Goal: Use online tool/utility: Utilize a website feature to perform a specific function

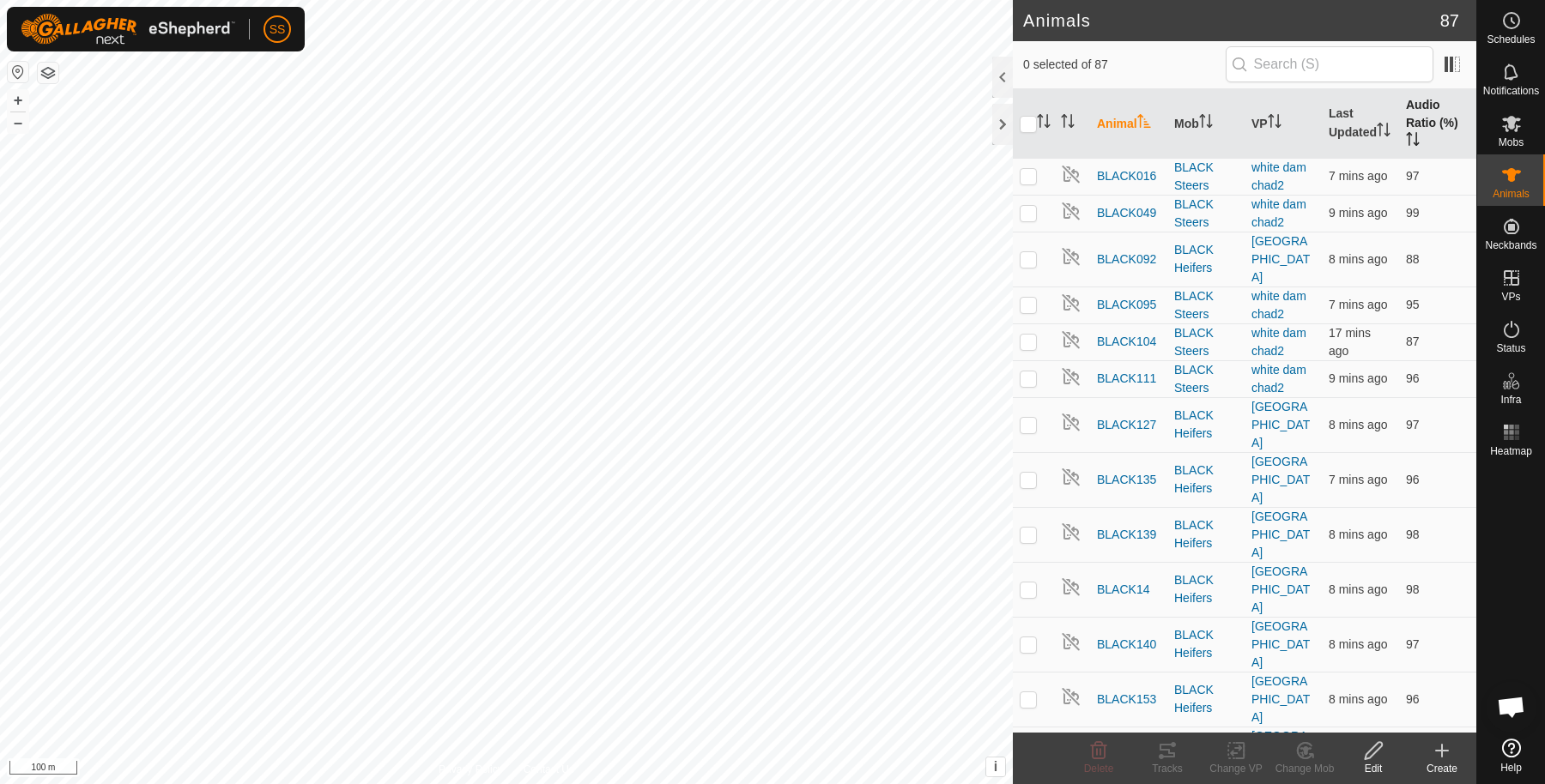
click at [1416, 107] on th "Audio Ratio (%)" at bounding box center [1438, 124] width 77 height 70
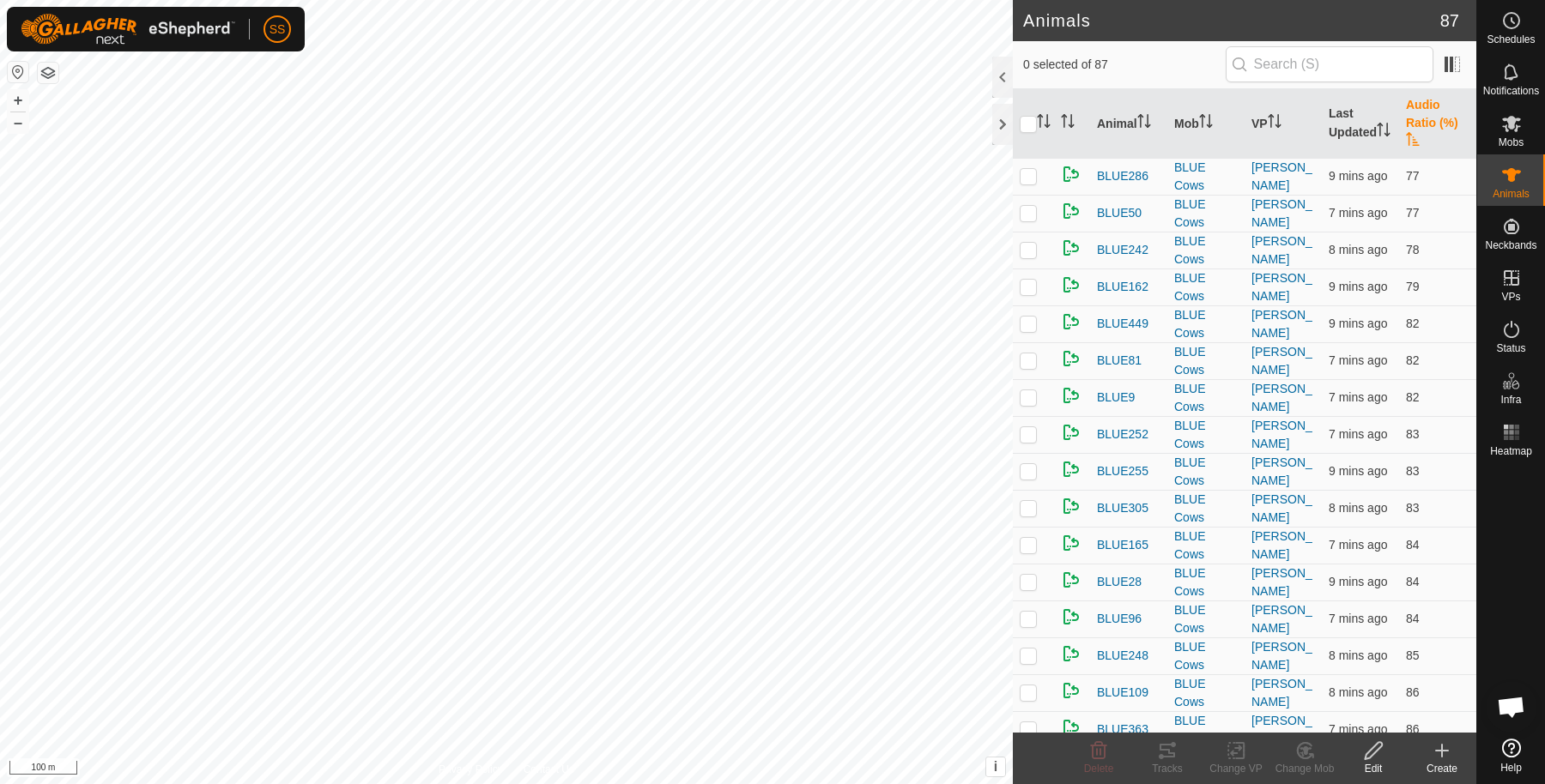
click at [1415, 117] on th "Audio Ratio (%)" at bounding box center [1438, 124] width 77 height 70
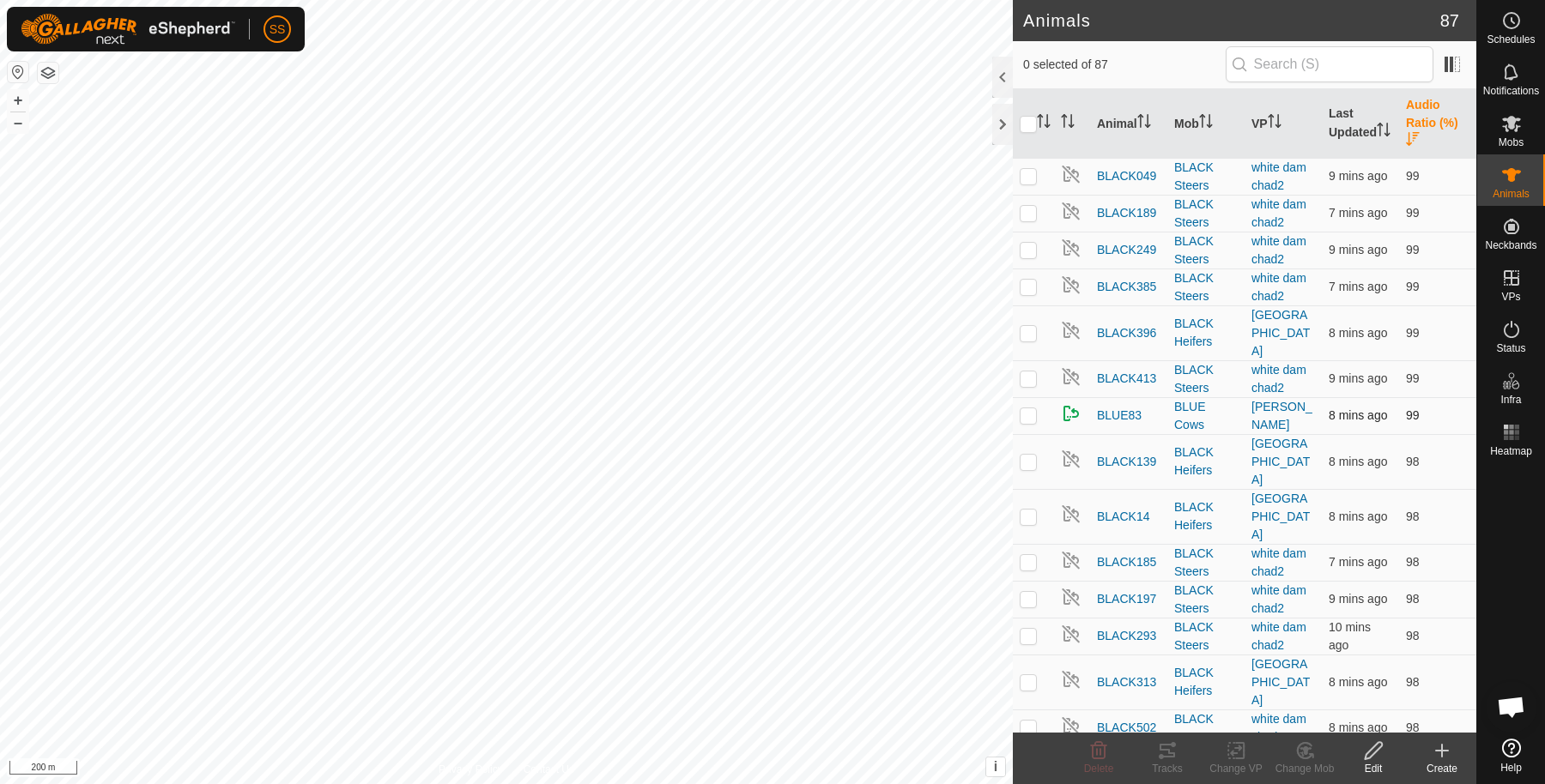
click at [1024, 408] on p-checkbox at bounding box center [1028, 415] width 17 height 14
checkbox input "true"
click at [1176, 757] on icon at bounding box center [1166, 750] width 20 height 20
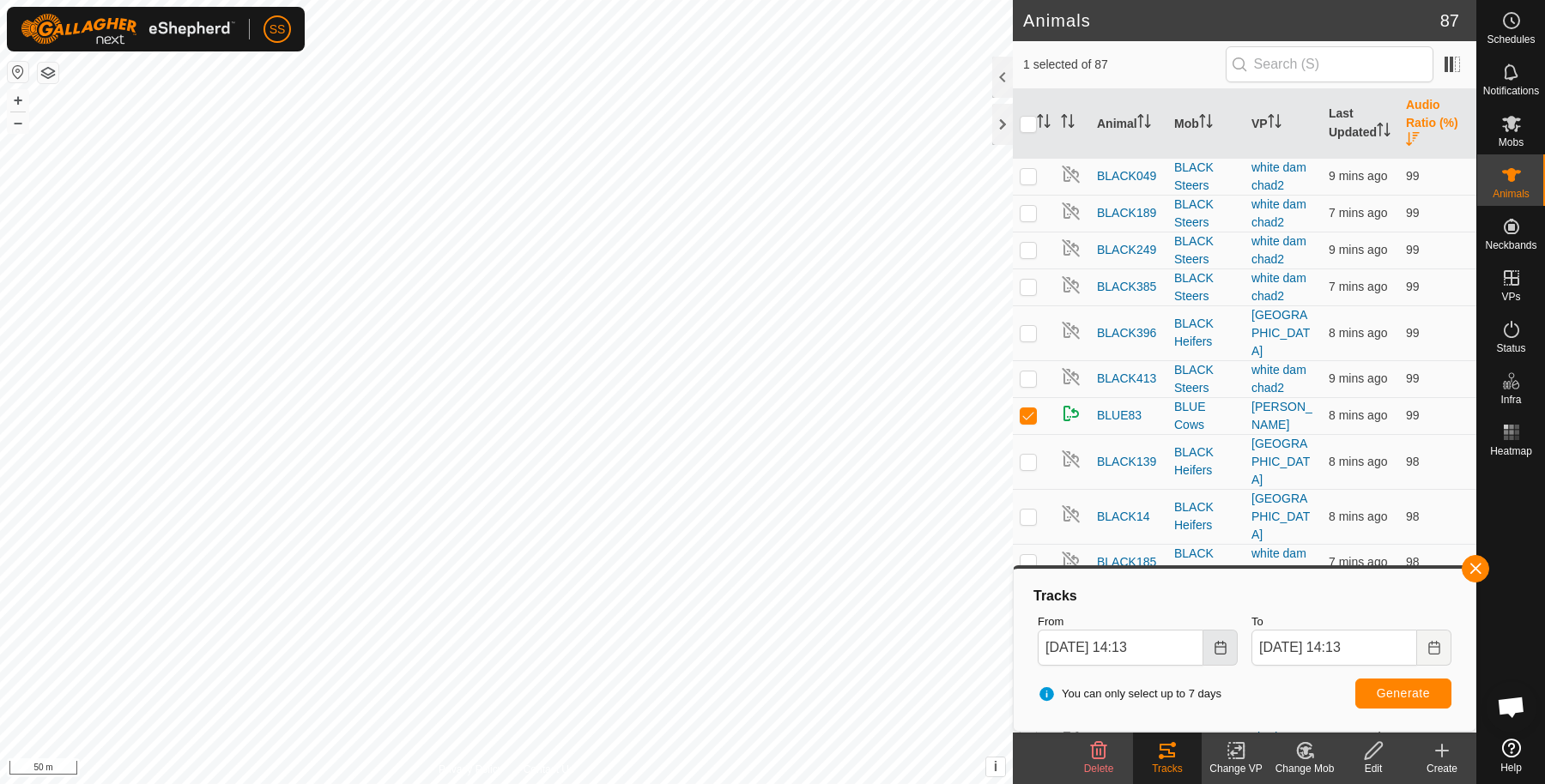
click at [1224, 646] on icon "Choose Date" at bounding box center [1221, 648] width 14 height 14
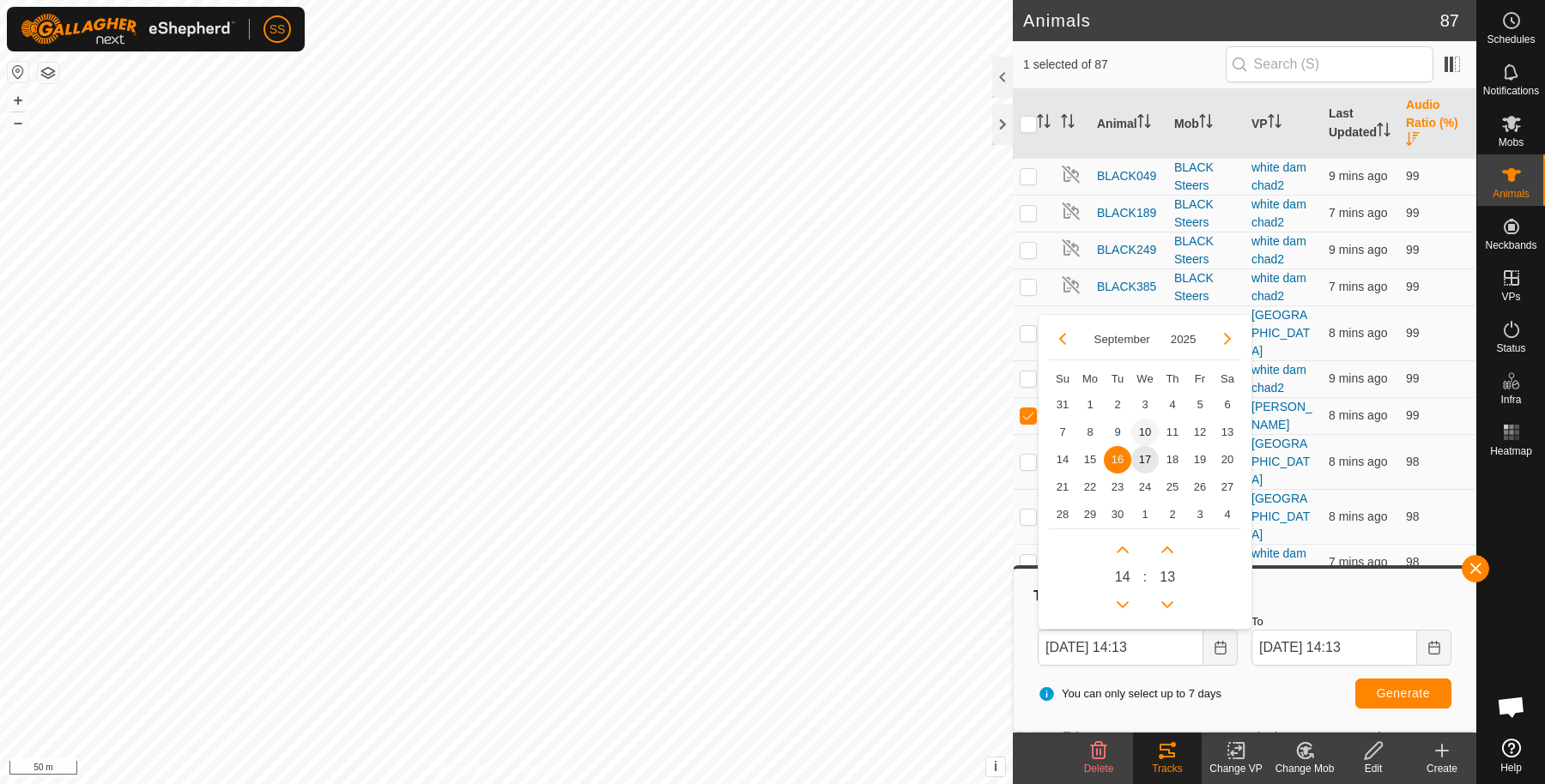
click at [1139, 434] on span "10" at bounding box center [1145, 433] width 27 height 27
type input "[DATE] 14:13"
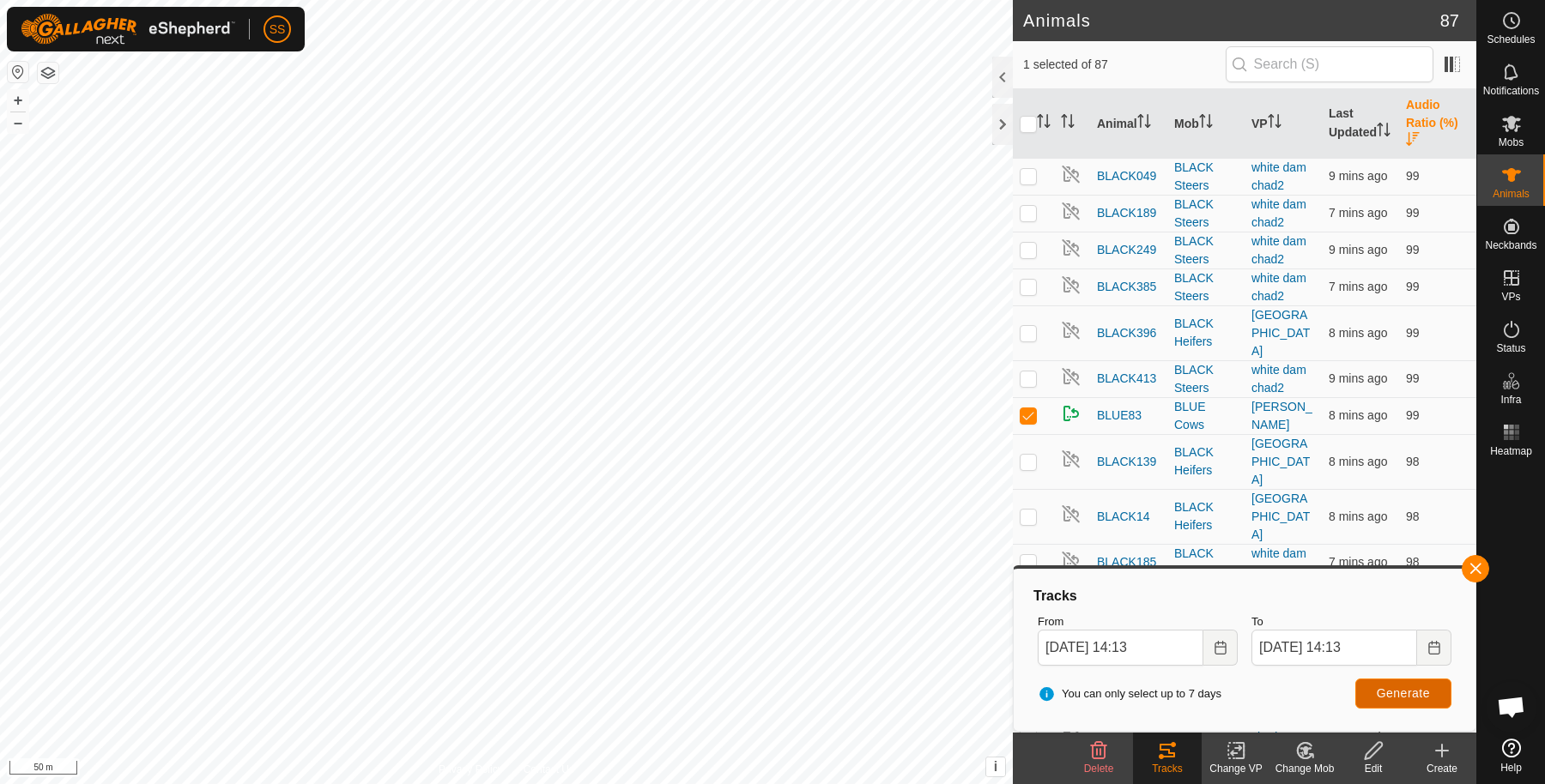
click at [1376, 697] on button "Generate" at bounding box center [1404, 693] width 97 height 30
click at [1473, 556] on button "button" at bounding box center [1475, 569] width 27 height 27
